Goal: Task Accomplishment & Management: Manage account settings

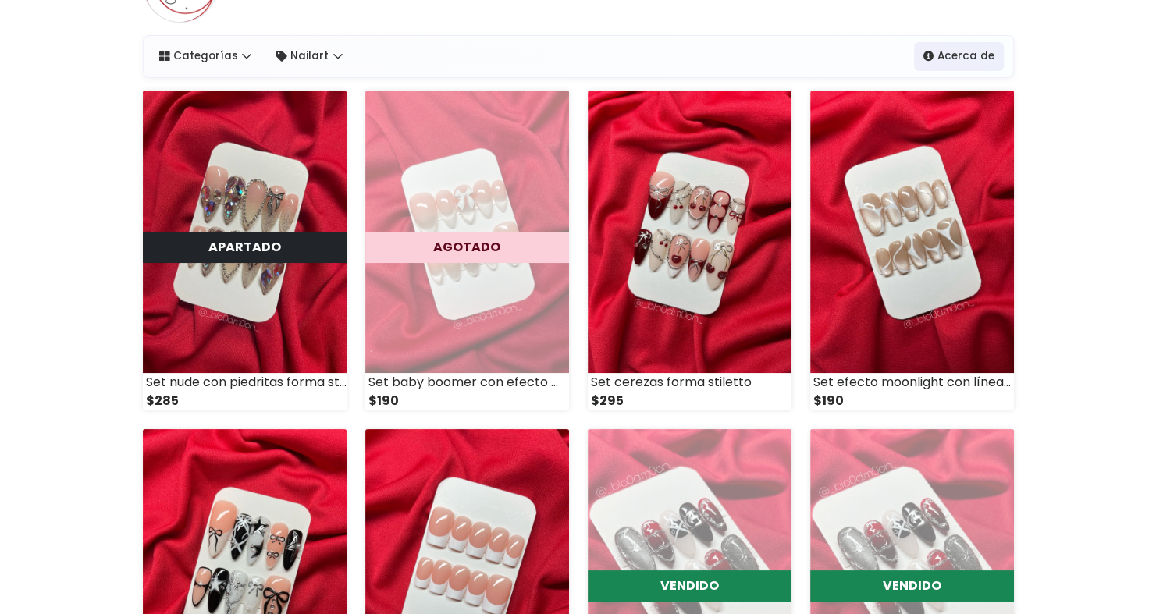
scroll to position [99, 0]
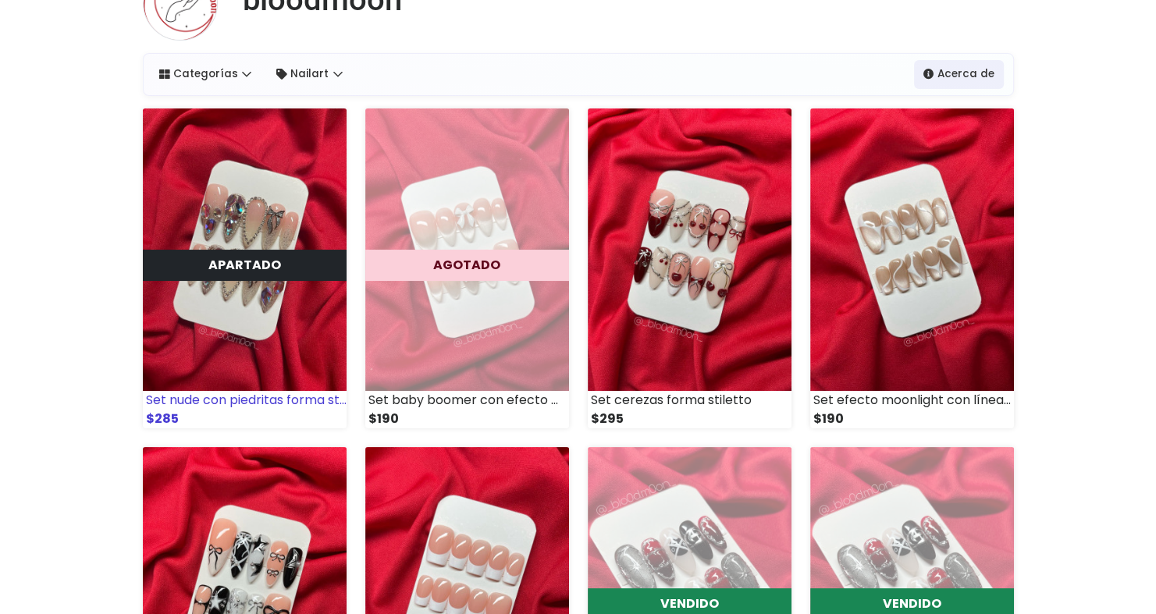
click at [212, 260] on div "APARTADO" at bounding box center [245, 265] width 204 height 31
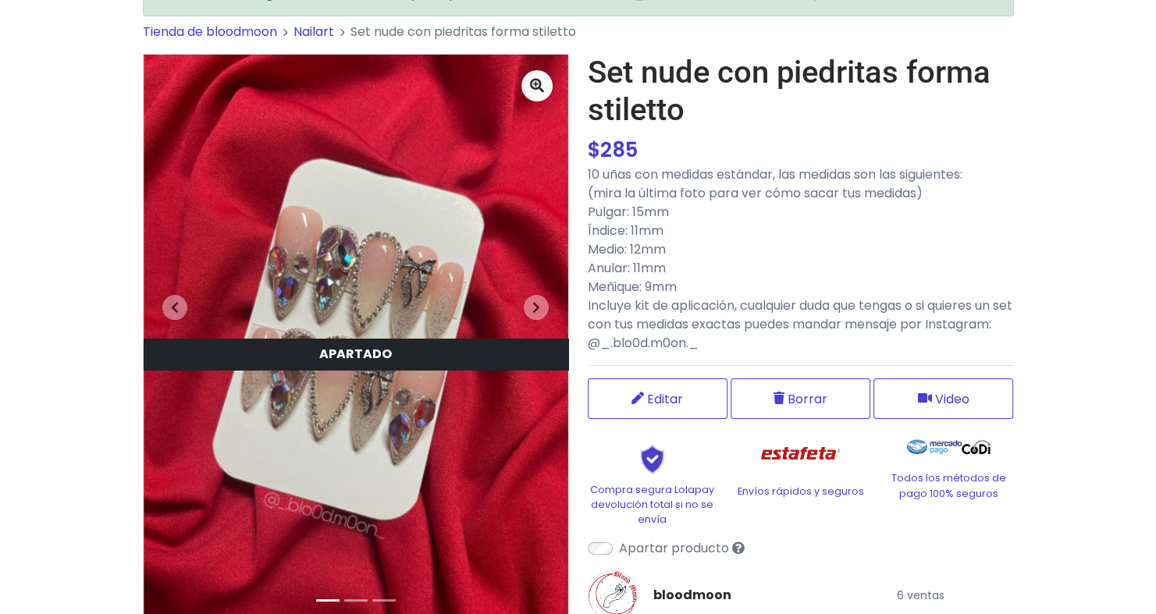
scroll to position [128, 0]
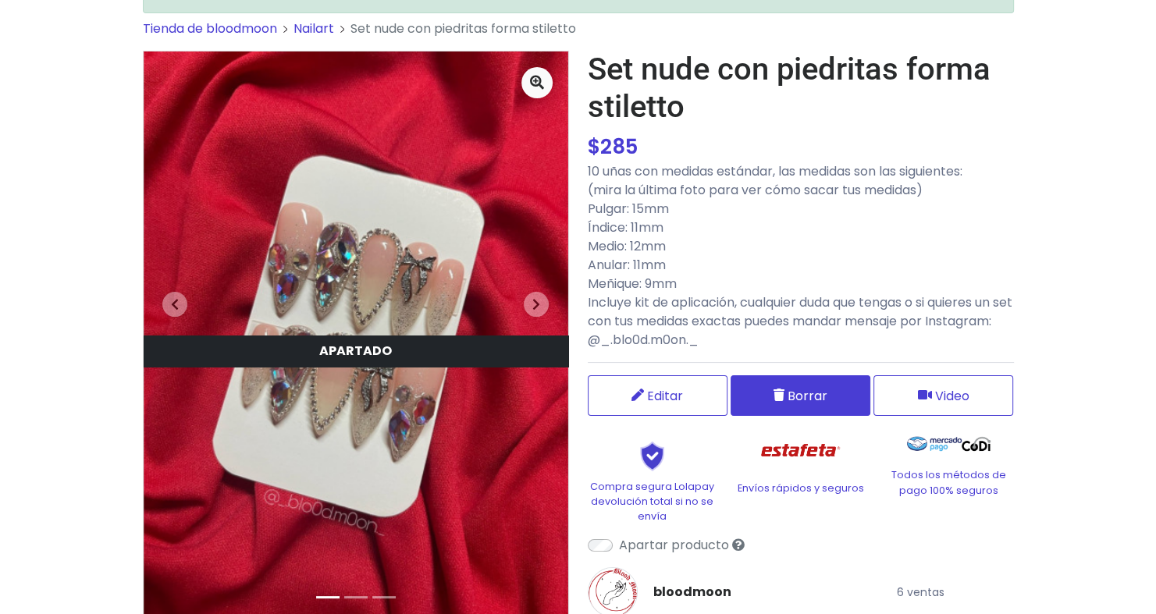
click at [771, 397] on button "Borrar" at bounding box center [801, 396] width 140 height 41
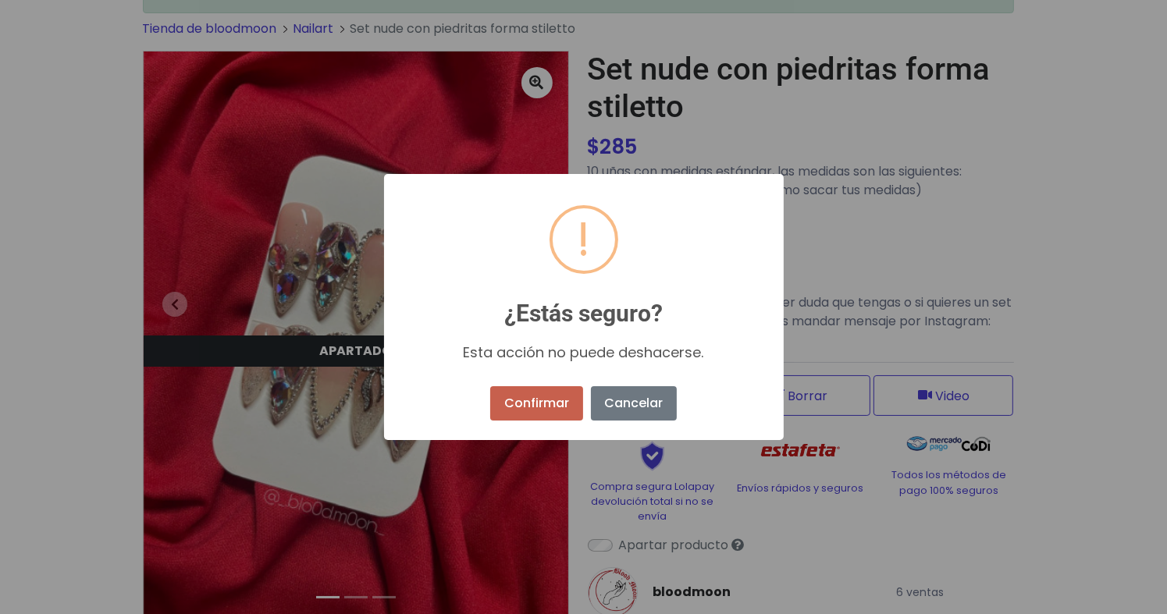
click at [534, 403] on button "Confirmar" at bounding box center [536, 403] width 92 height 34
